Goal: Find specific page/section: Find specific page/section

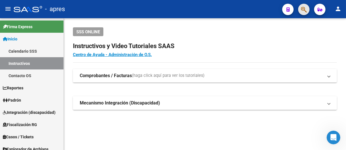
click at [307, 9] on button "button" at bounding box center [303, 9] width 11 height 11
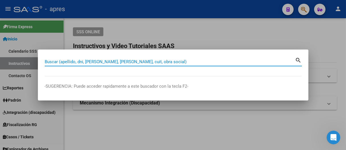
paste input "20290191883"
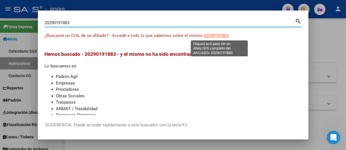
click at [218, 35] on span "20290191883" at bounding box center [216, 35] width 25 height 5
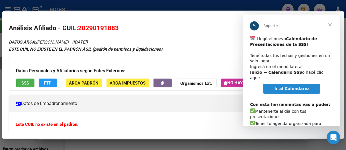
click at [330, 24] on span "Cerrar" at bounding box center [330, 25] width 21 height 21
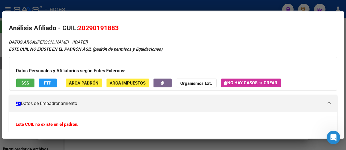
click at [225, 5] on div at bounding box center [173, 75] width 346 height 150
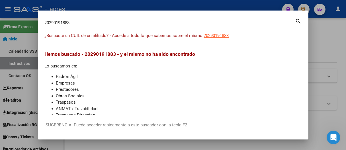
click at [297, 20] on mat-icon "search" at bounding box center [299, 20] width 7 height 7
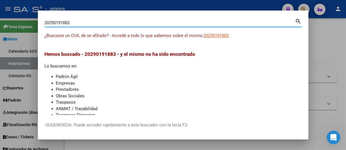
drag, startPoint x: 77, startPoint y: 21, endPoint x: 29, endPoint y: 23, distance: 47.4
click at [29, 23] on div "20290191883 Buscar (apellido, dni, cuil, nro traspaso, cuit, obra social) searc…" at bounding box center [173, 75] width 346 height 150
paste input "-39290495-7"
type input "20392904957"
